Goal: Task Accomplishment & Management: Use online tool/utility

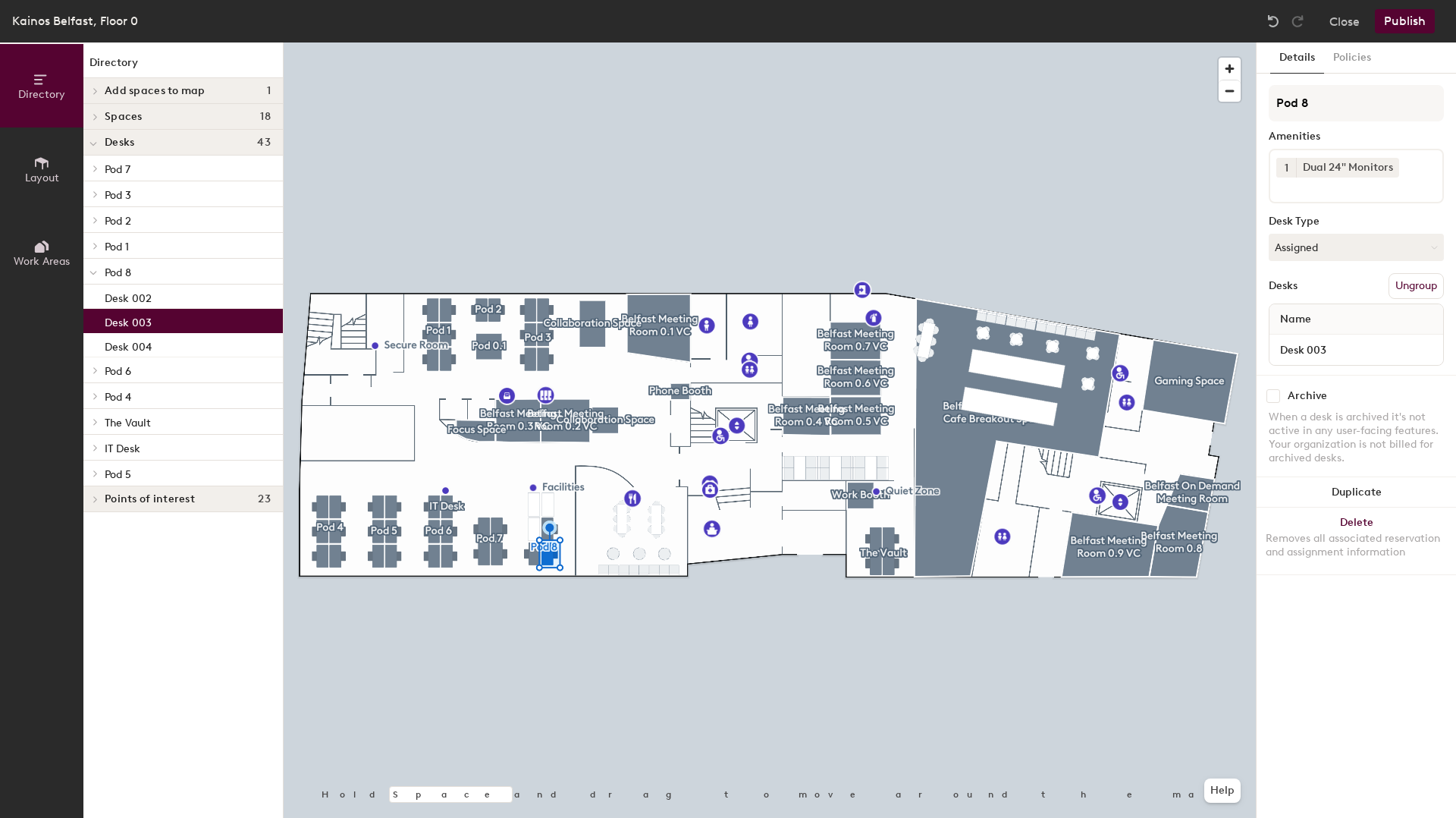
click at [1394, 166] on icon at bounding box center [1391, 166] width 10 height 10
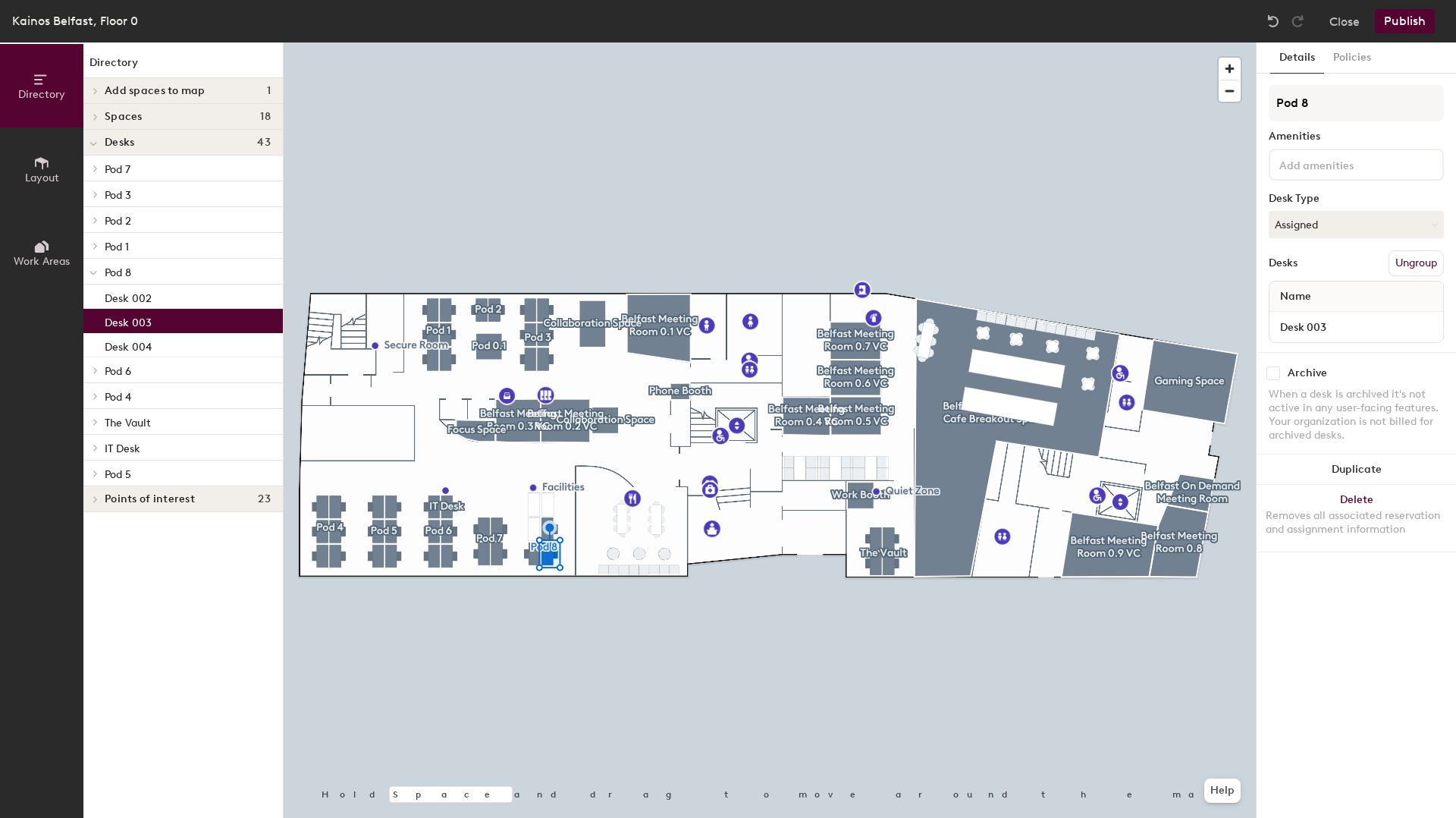
click at [1356, 184] on div "Pod 8 Amenities Desk Type Assigned Desks Ungroup Name Desk 003" at bounding box center [1356, 218] width 176 height 267
click at [1348, 168] on input at bounding box center [1344, 164] width 136 height 18
type input "dual"
click at [1357, 214] on div "Dual 27" Monitors" at bounding box center [1356, 223] width 171 height 23
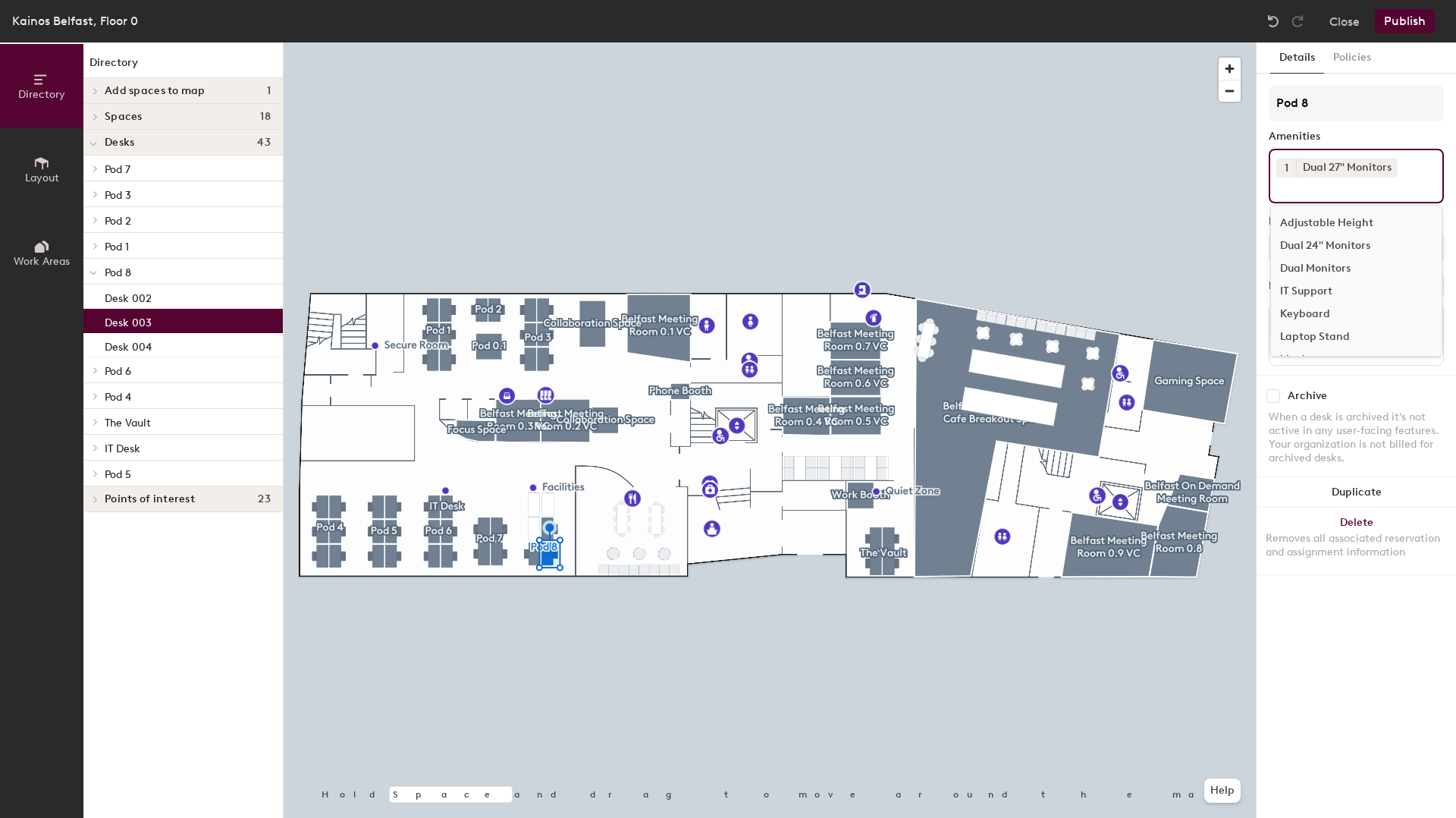
click at [1343, 136] on div "Amenities" at bounding box center [1356, 136] width 176 height 12
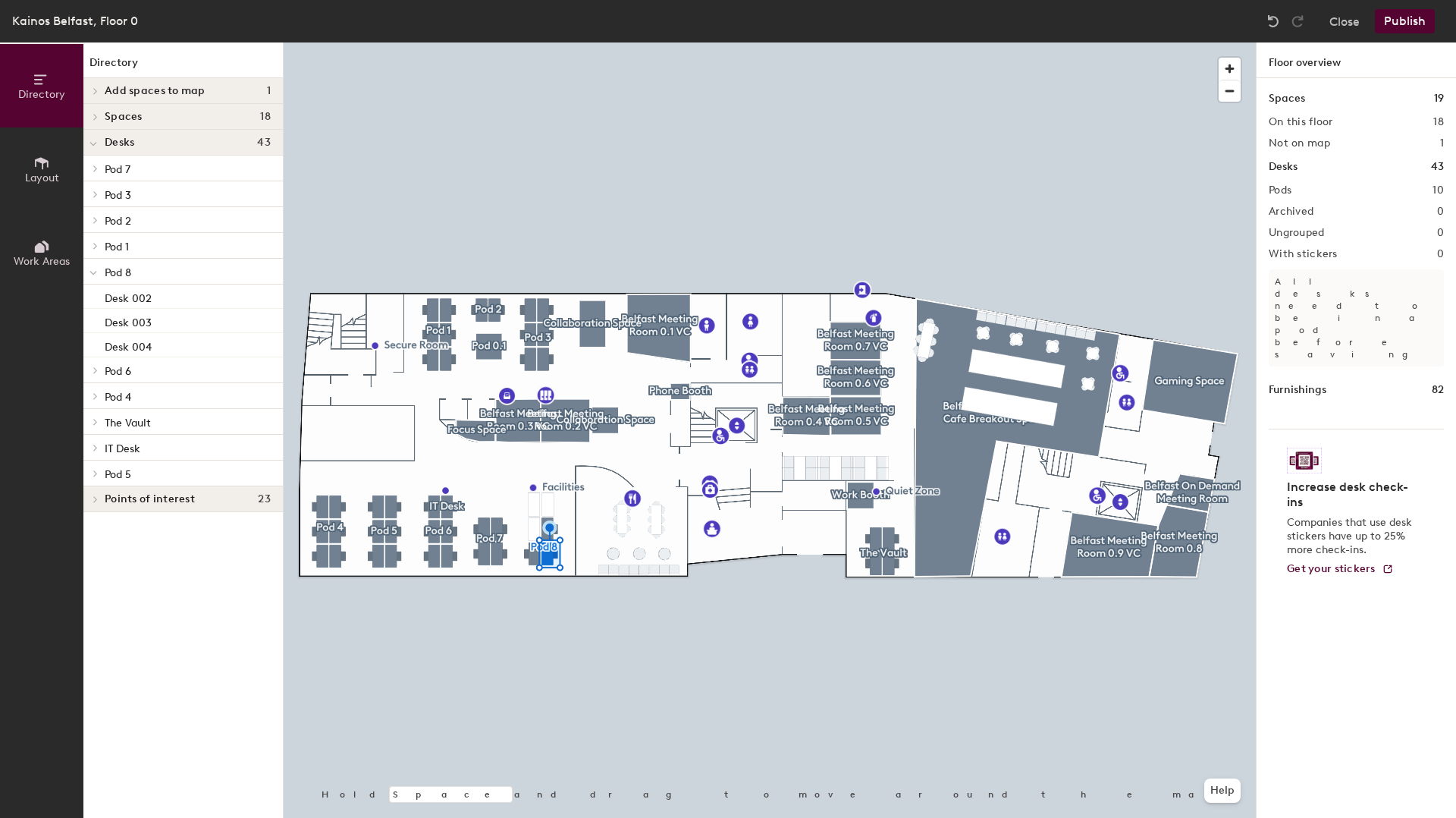
click at [564, 42] on div at bounding box center [769, 42] width 973 height 0
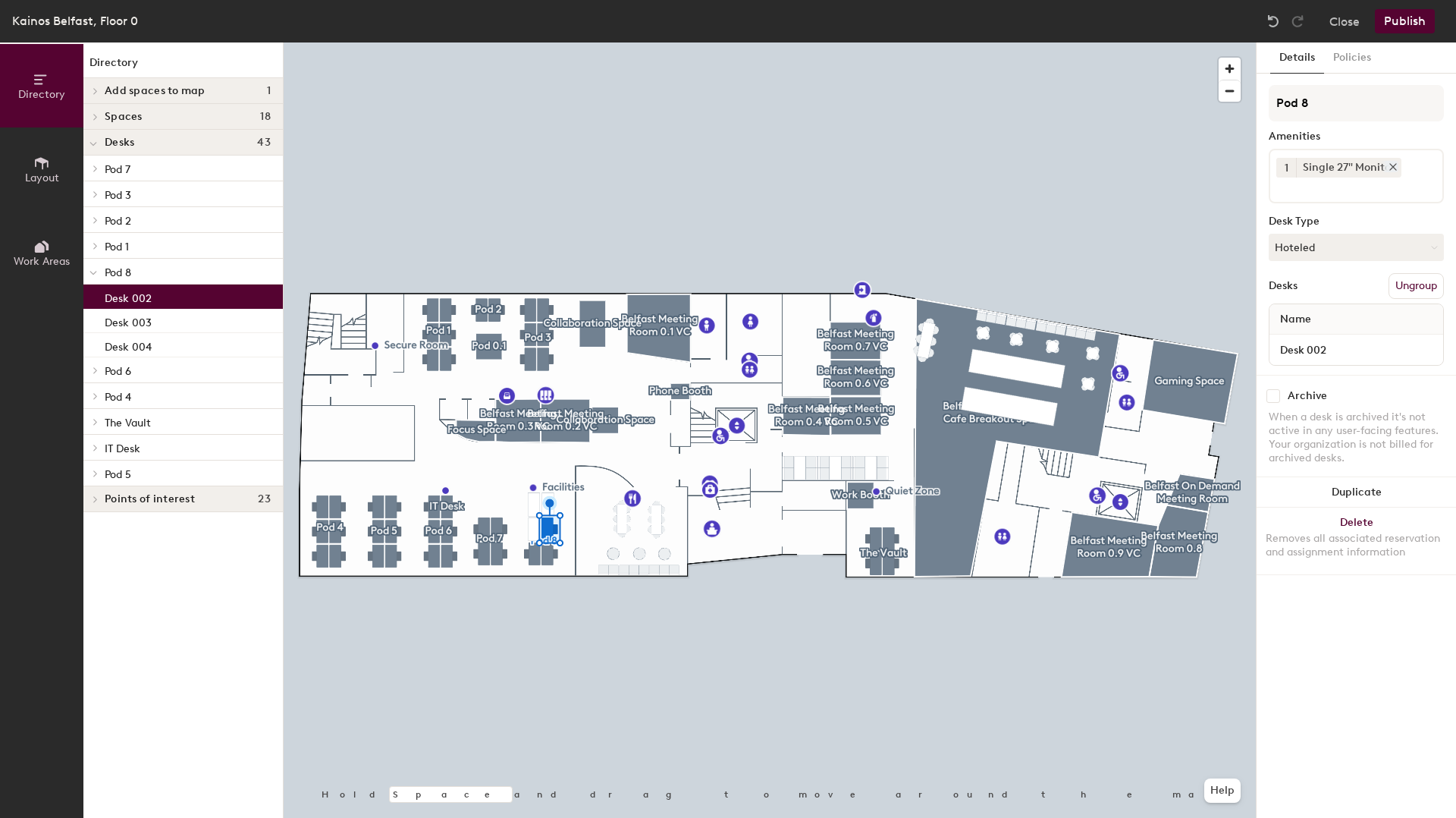
click at [1355, 161] on div "Single 27" Monitor" at bounding box center [1348, 168] width 105 height 20
drag, startPoint x: 1393, startPoint y: 165, endPoint x: 1342, endPoint y: 168, distance: 51.1
click at [1393, 165] on icon at bounding box center [1393, 167] width 6 height 6
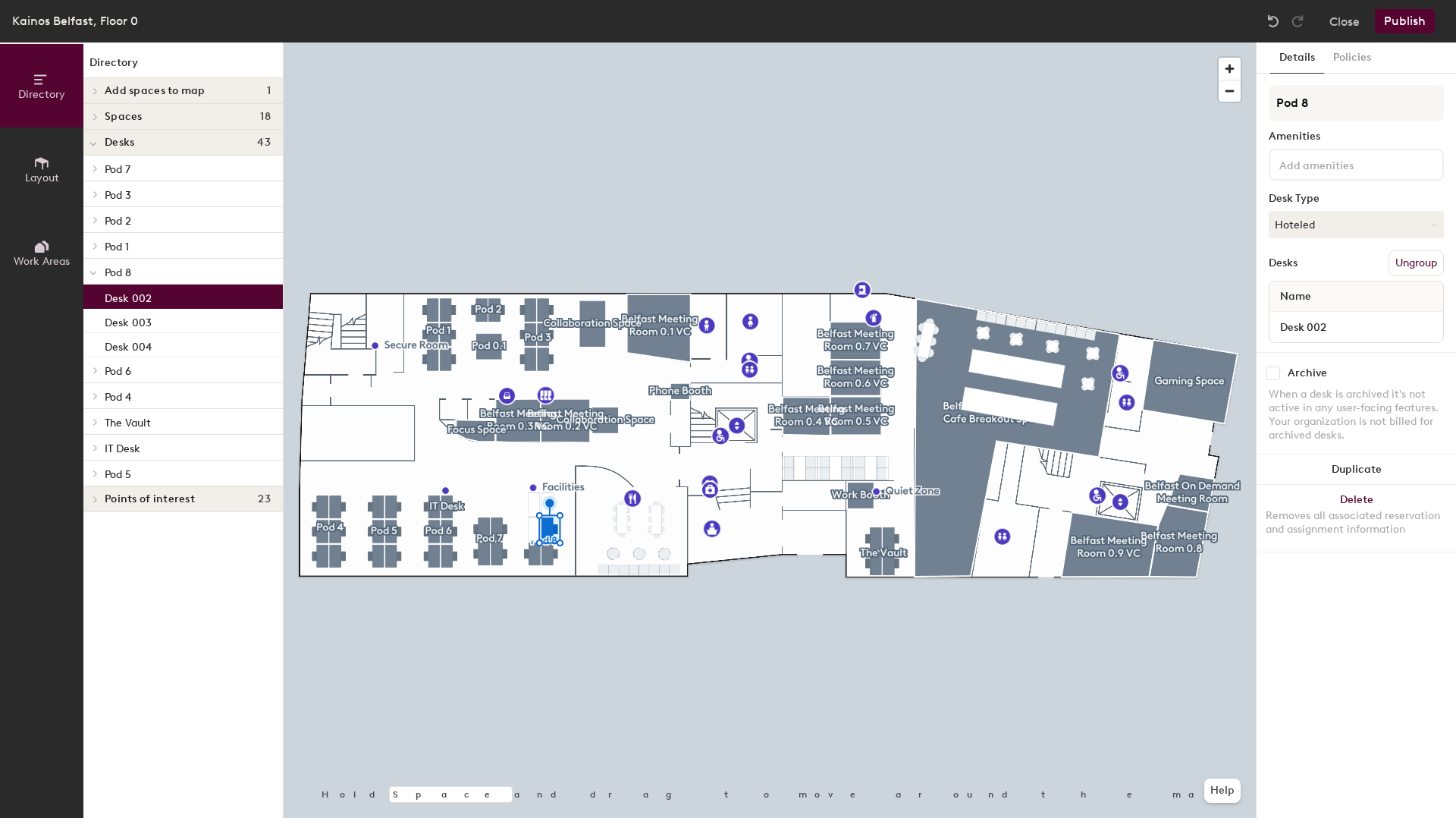
click at [1320, 168] on input at bounding box center [1344, 164] width 136 height 18
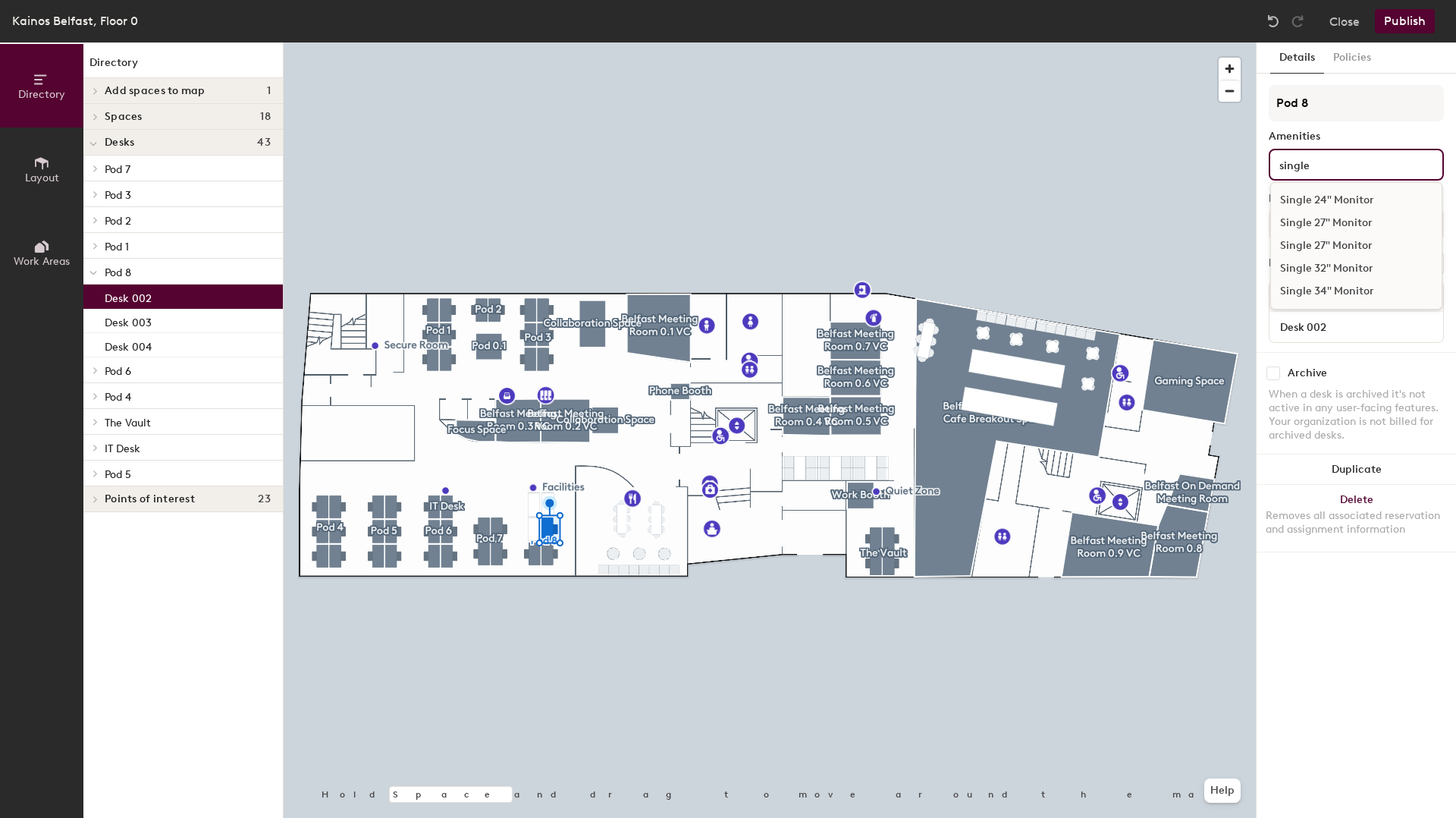
type input "single"
click at [1323, 197] on div "Single 24" Monitor" at bounding box center [1356, 200] width 171 height 23
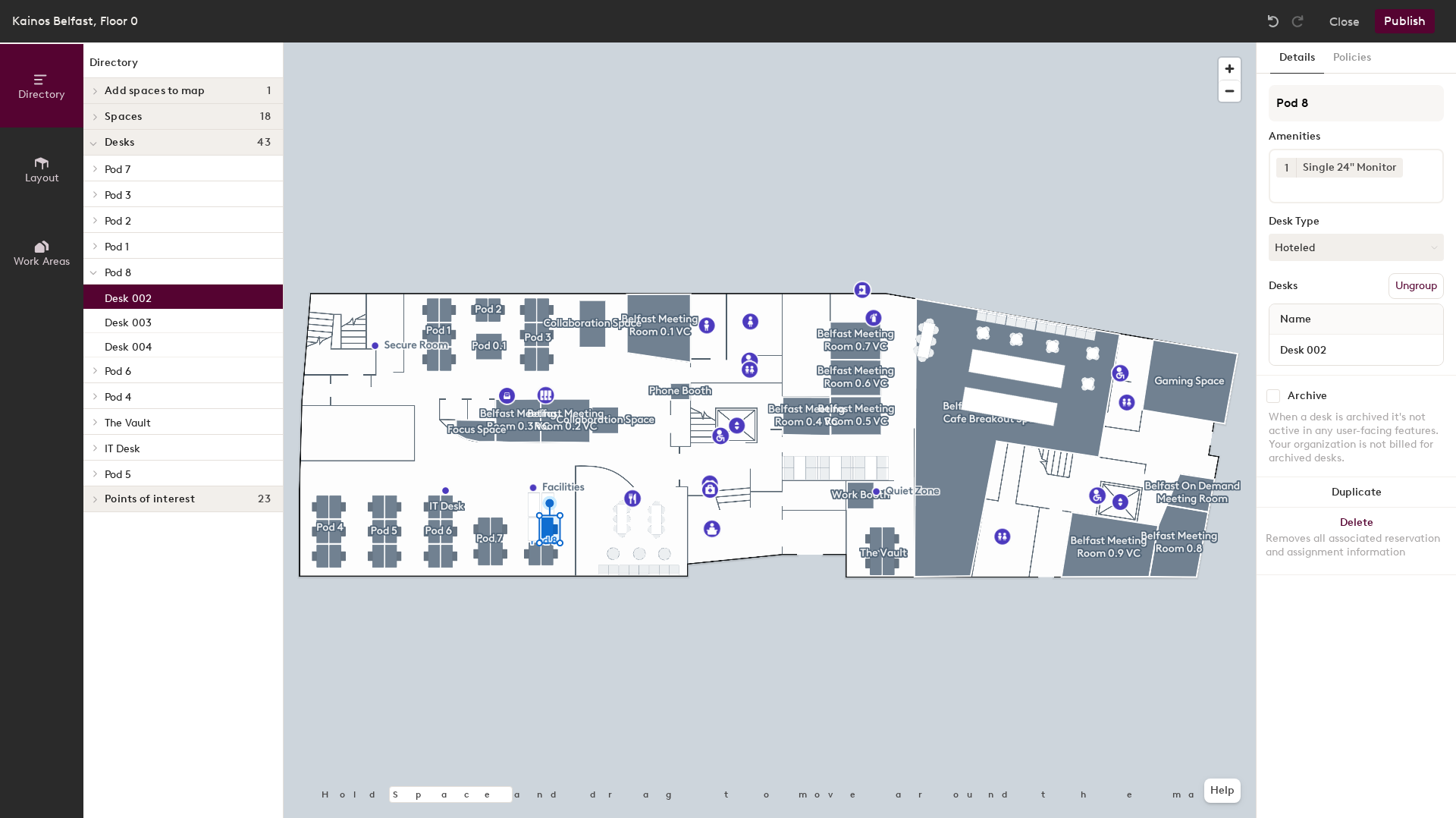
click at [1189, 42] on div at bounding box center [769, 42] width 973 height 0
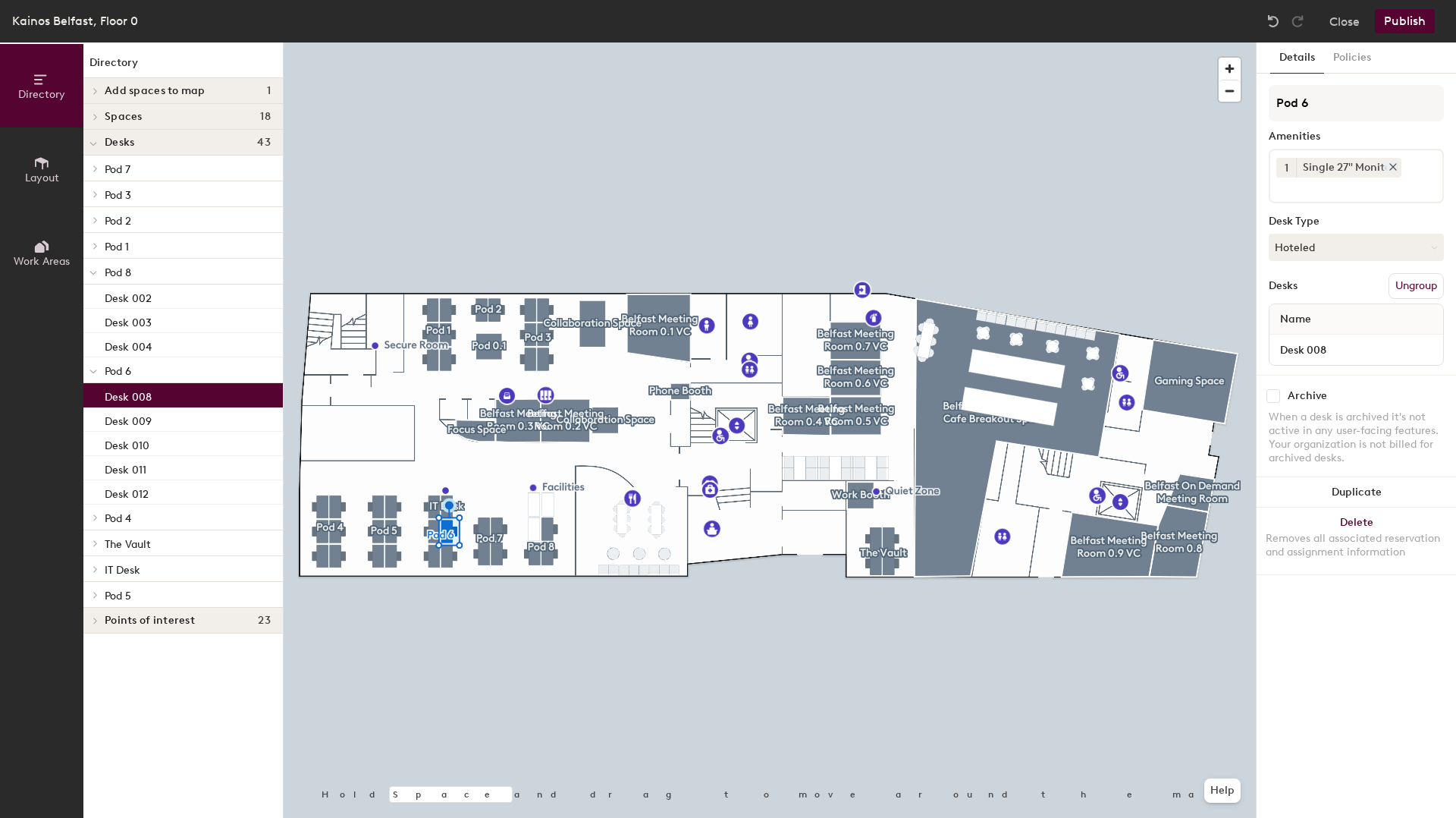
click at [1398, 168] on div "Single 27" Monitor" at bounding box center [1348, 168] width 105 height 20
click at [1388, 164] on icon at bounding box center [1392, 166] width 10 height 10
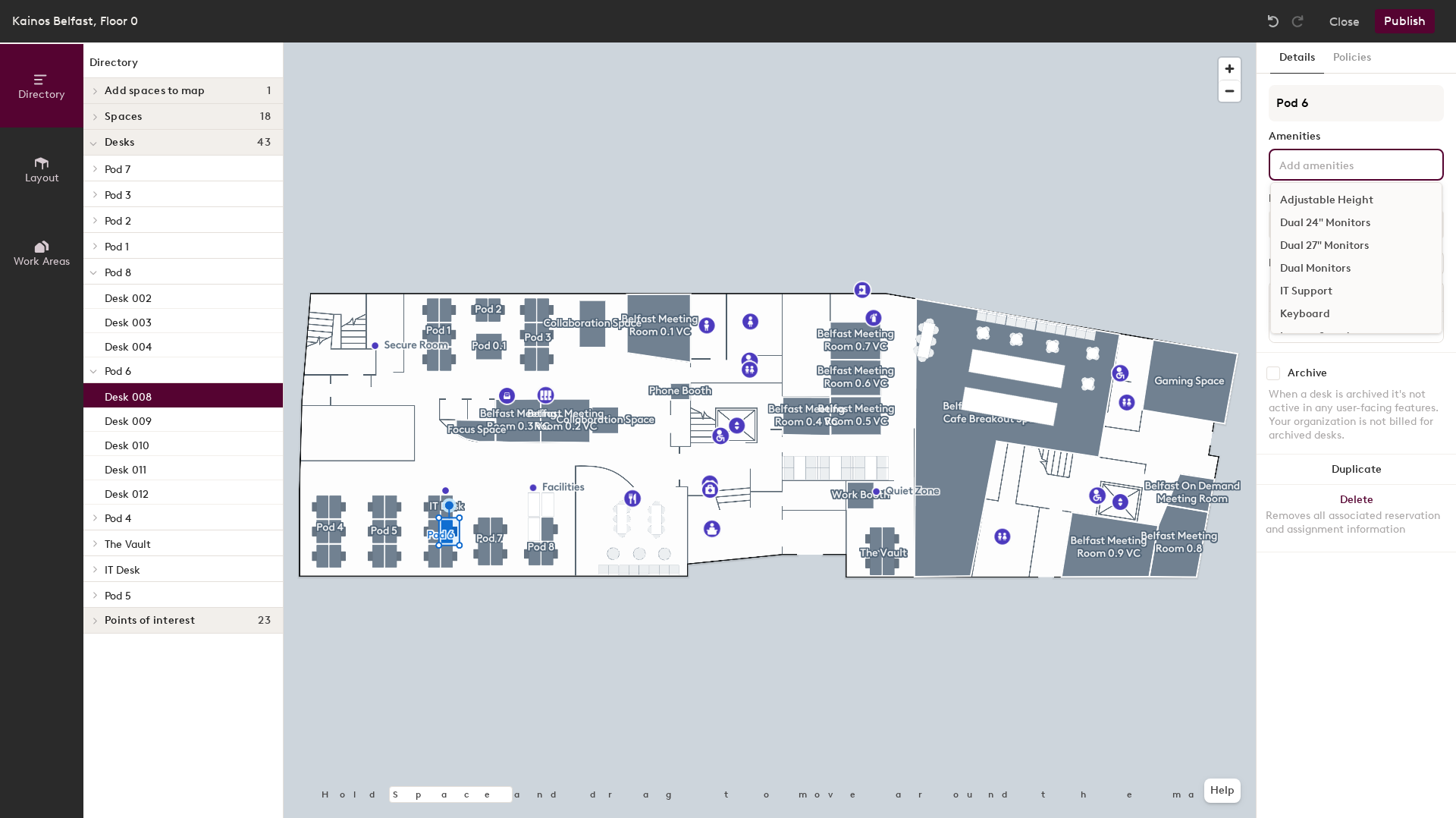
click at [1312, 180] on div "Adjustable Height Dual 24" Monitors Dual 27" Monitors Dual Monitors IT Support …" at bounding box center [1356, 164] width 176 height 32
click at [1315, 173] on div "Adjustable Height Dual 24" Monitors Dual 27" Monitors Dual Monitors IT Support …" at bounding box center [1356, 164] width 176 height 32
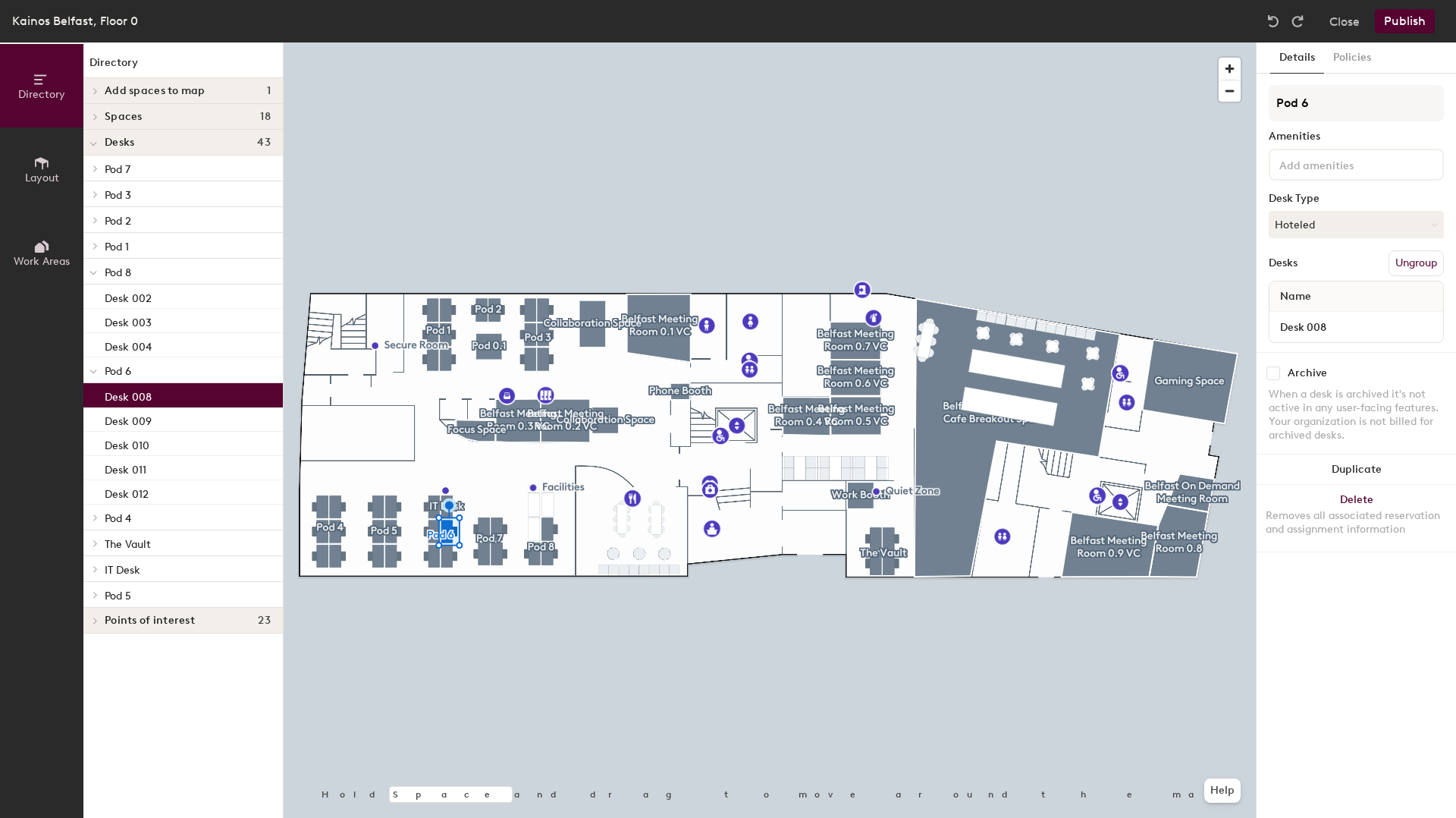
click at [1318, 165] on input at bounding box center [1344, 164] width 136 height 18
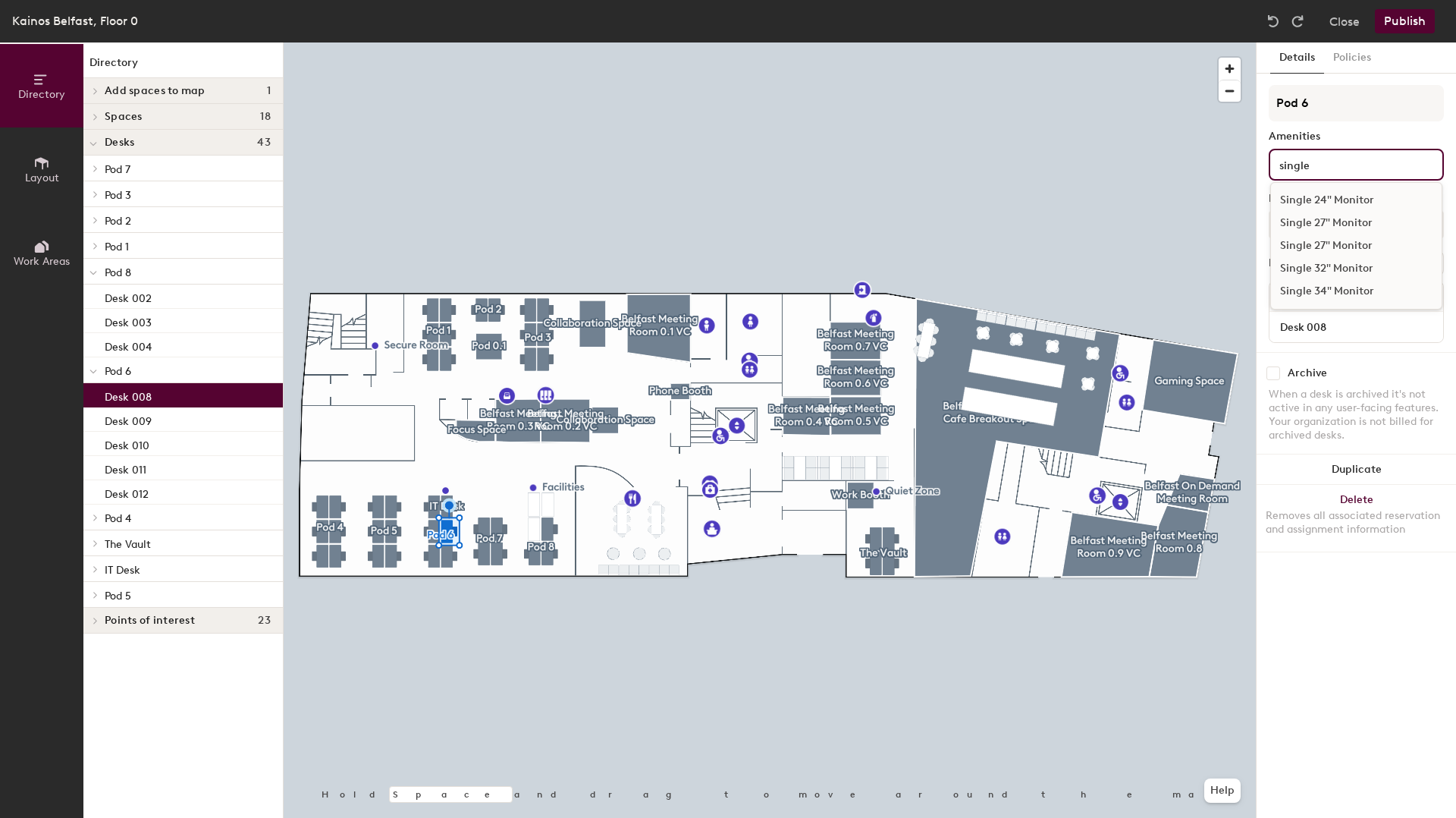
type input "single"
click at [1332, 196] on div "Single 24" Monitor" at bounding box center [1356, 200] width 171 height 23
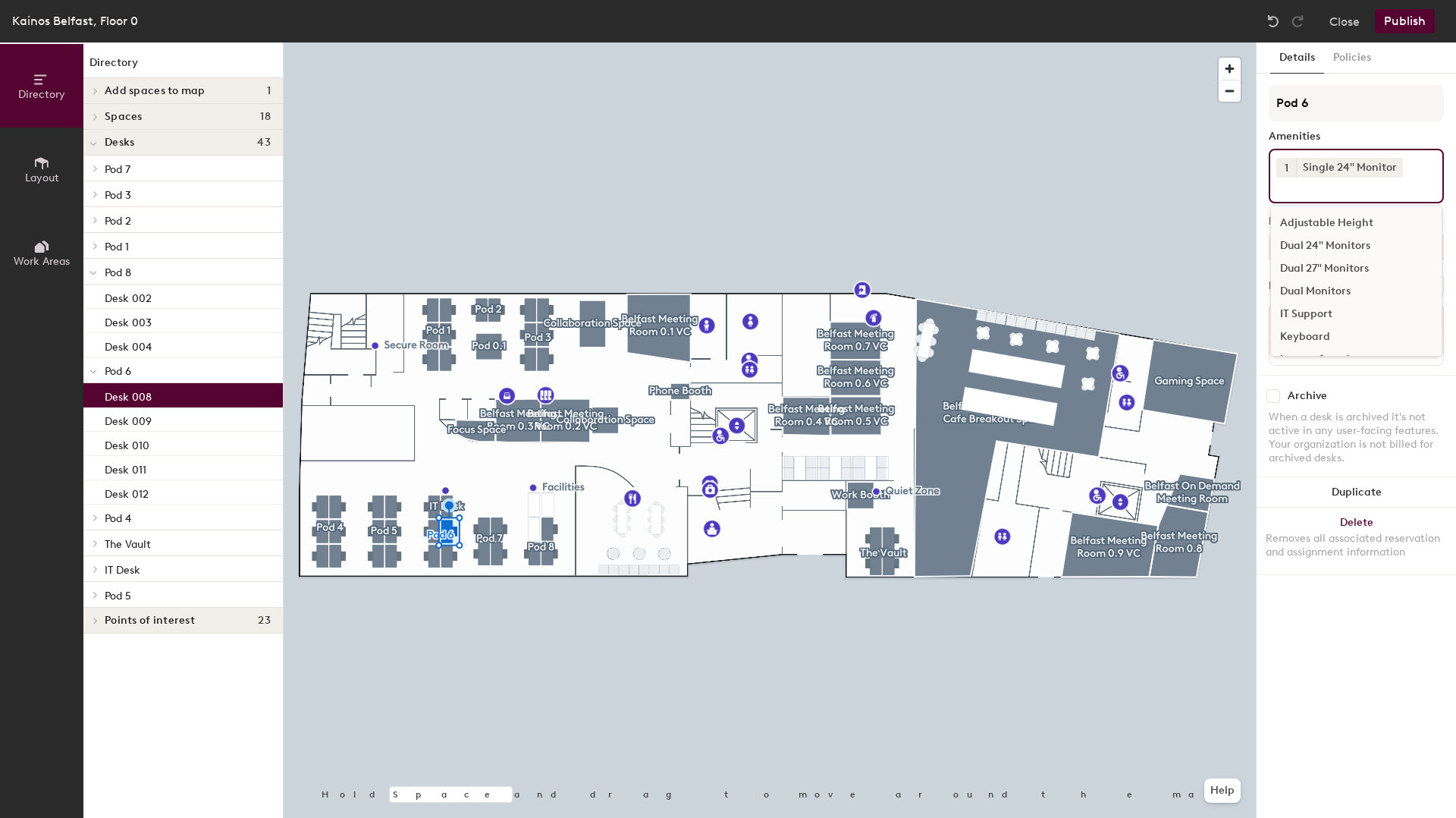
click at [1217, 42] on div at bounding box center [769, 42] width 973 height 0
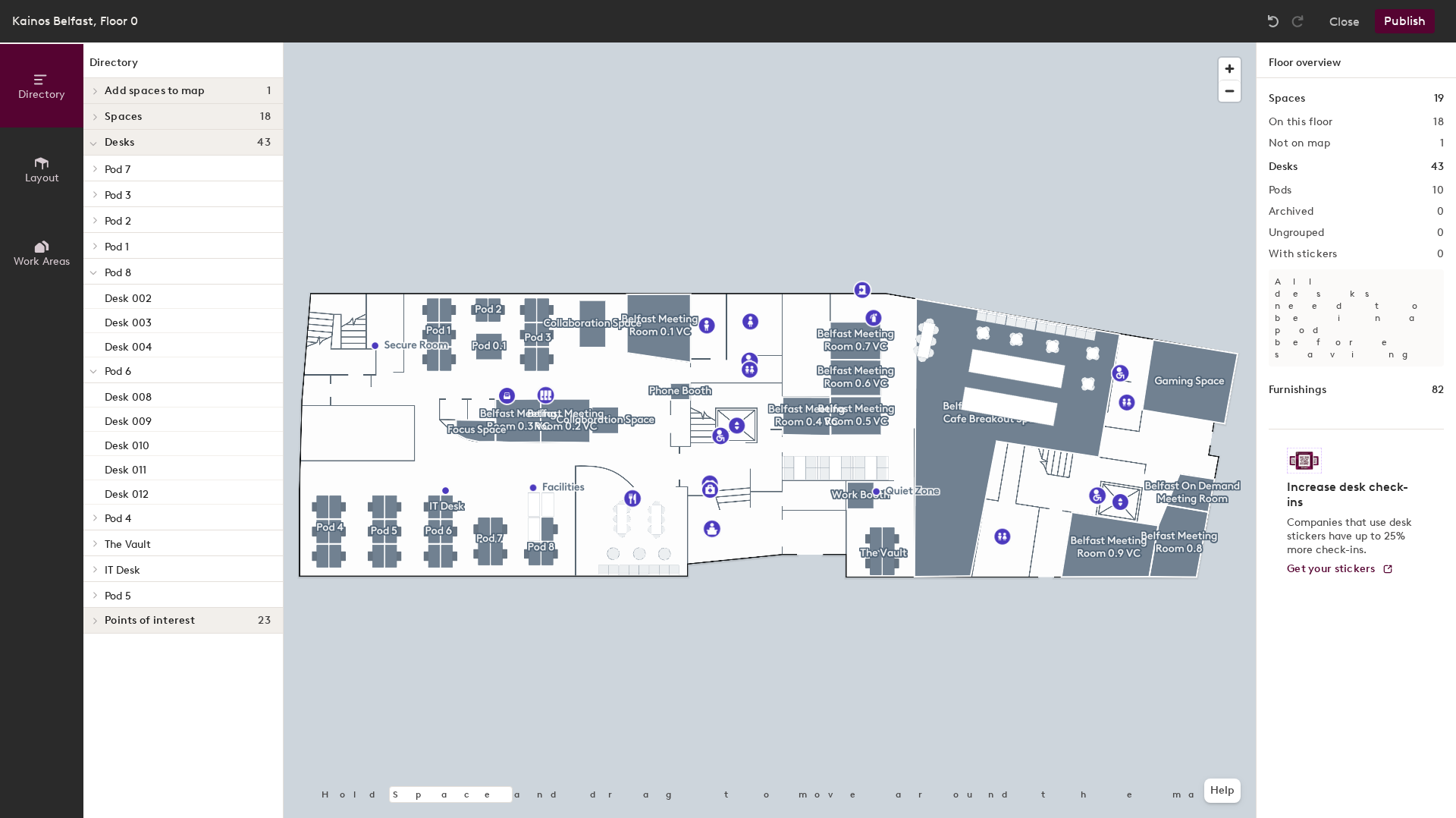
click at [1406, 24] on button "Publish" at bounding box center [1404, 21] width 60 height 24
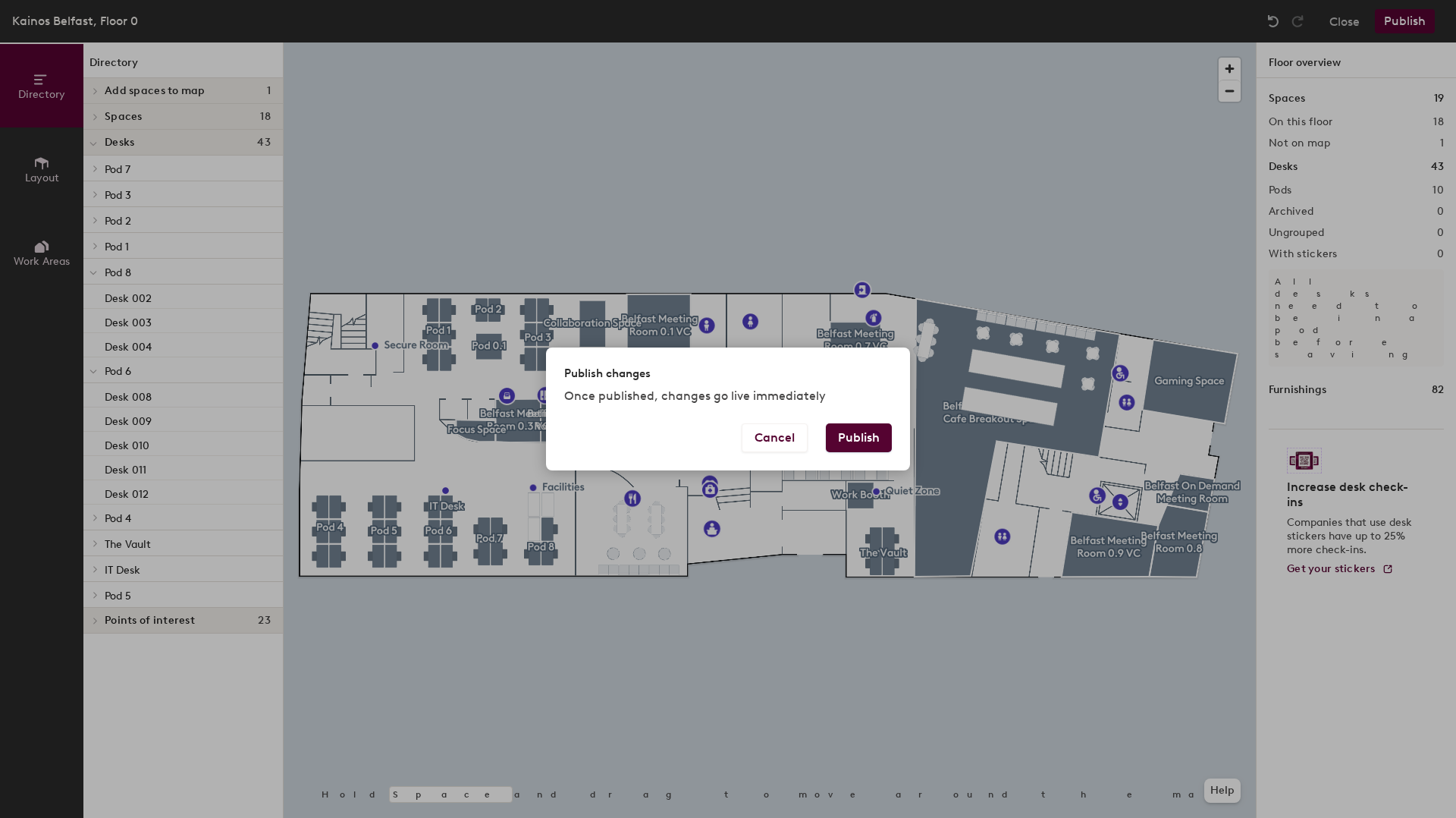
click at [864, 430] on button "Publish" at bounding box center [858, 437] width 66 height 29
